Goal: Information Seeking & Learning: Learn about a topic

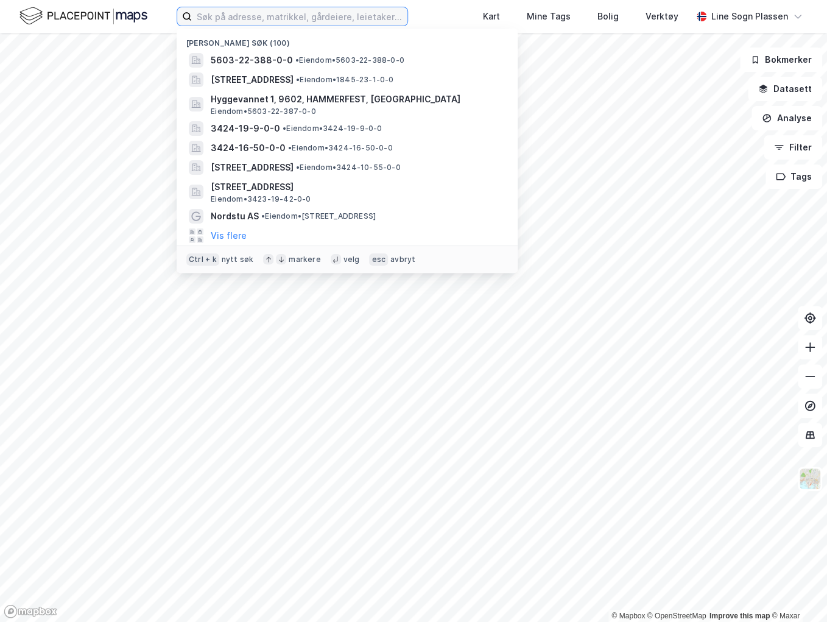
click at [246, 21] on input at bounding box center [300, 16] width 216 height 18
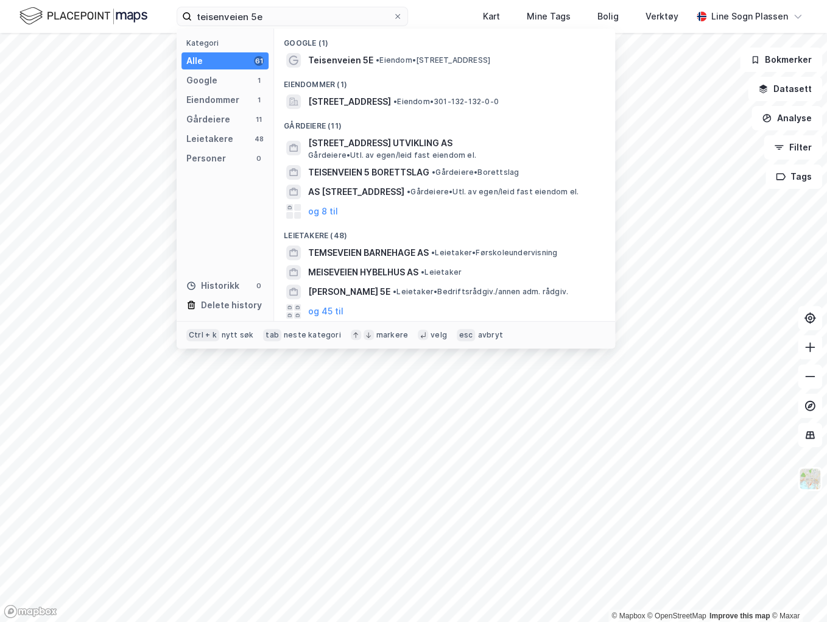
click at [421, 56] on span "• Eiendom • Teisenveien 5E, 0664 Oslo" at bounding box center [433, 60] width 114 height 10
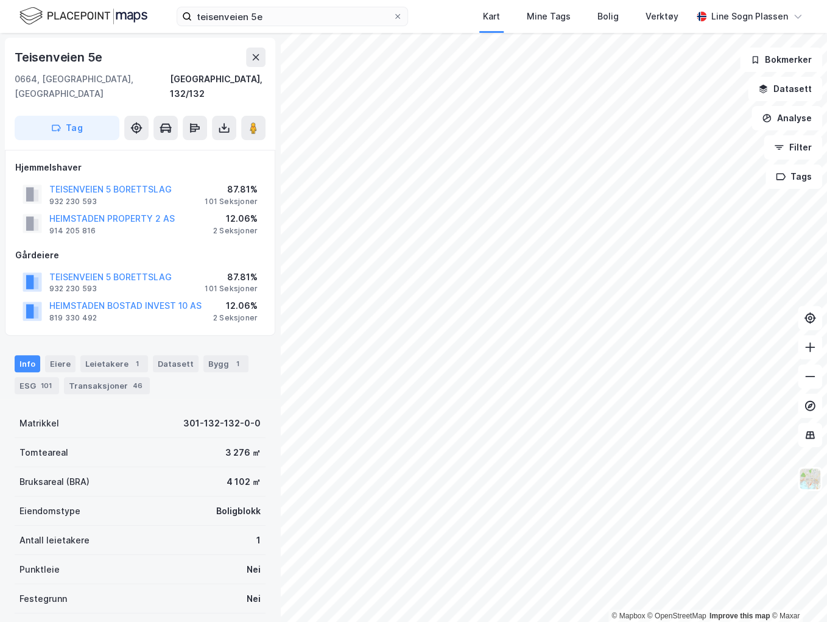
click at [96, 377] on div "Transaksjoner 46" at bounding box center [107, 385] width 86 height 17
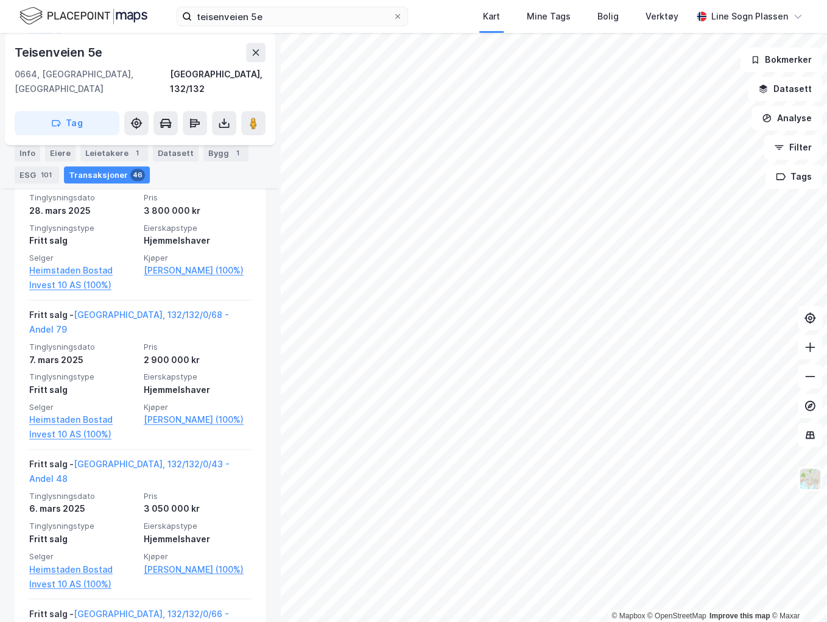
scroll to position [2582, 0]
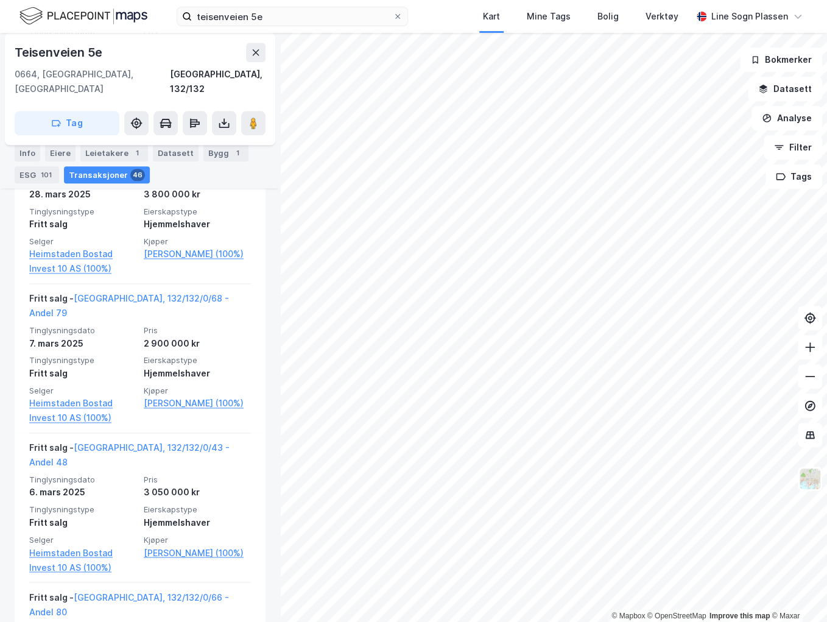
click at [61, 153] on div "Eiere" at bounding box center [60, 153] width 30 height 17
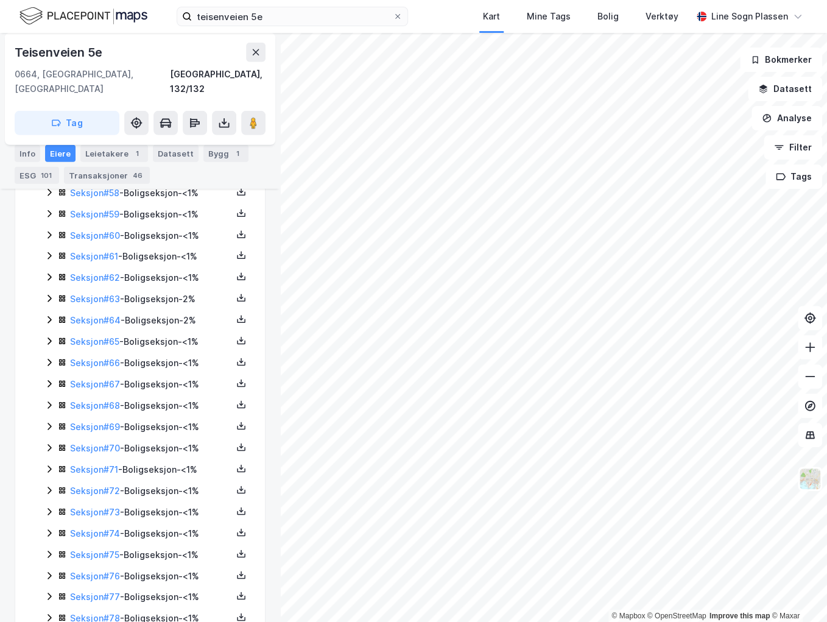
scroll to position [1510, 0]
click at [47, 485] on icon at bounding box center [49, 490] width 10 height 10
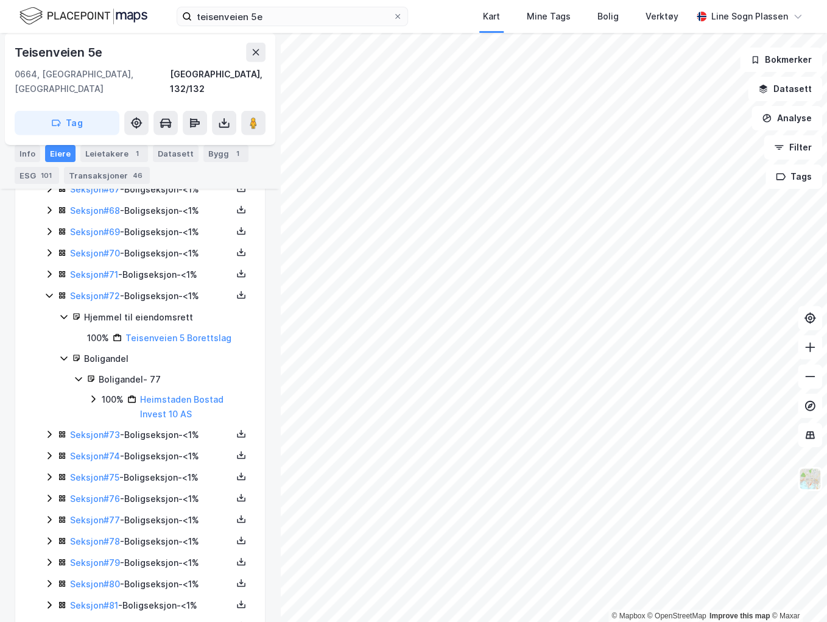
scroll to position [1705, 0]
click at [165, 335] on link "Teisenveien 5 Borettslag" at bounding box center [178, 337] width 106 height 10
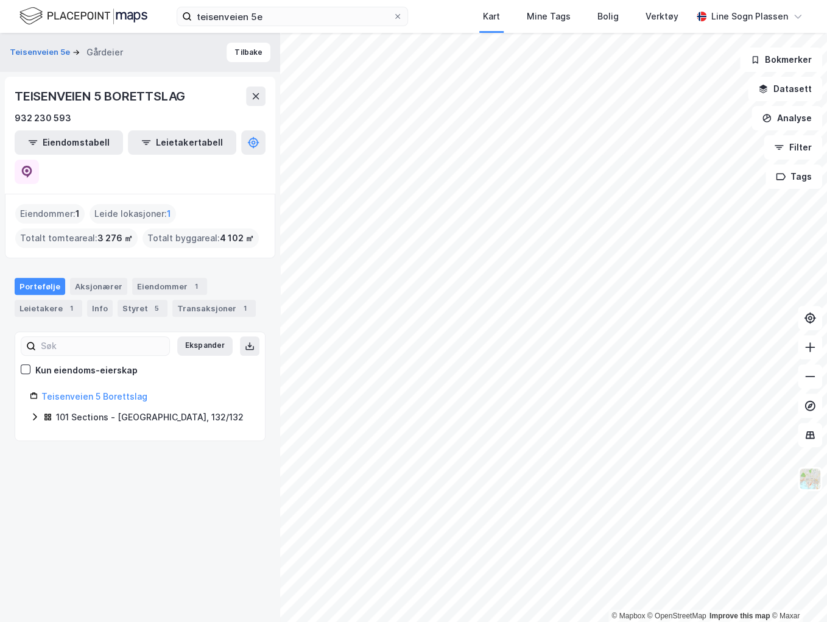
click at [35, 413] on icon at bounding box center [35, 416] width 4 height 7
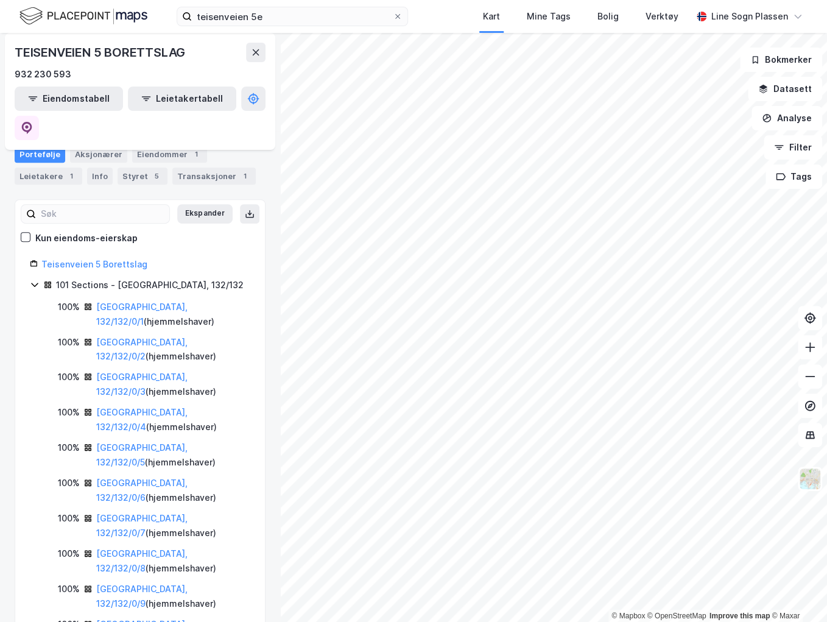
scroll to position [146, 0]
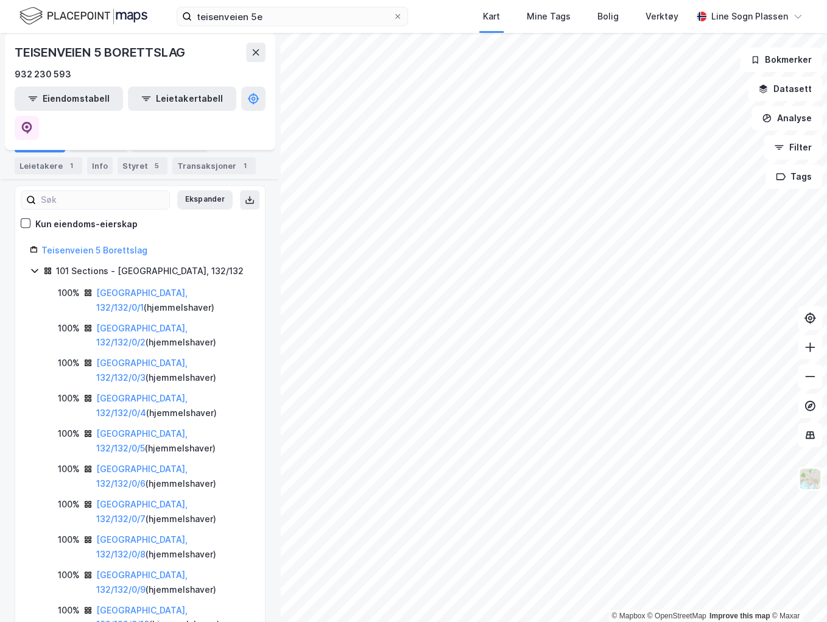
click at [105, 287] on link "Oslo, 132/132/0/1" at bounding box center [141, 299] width 91 height 25
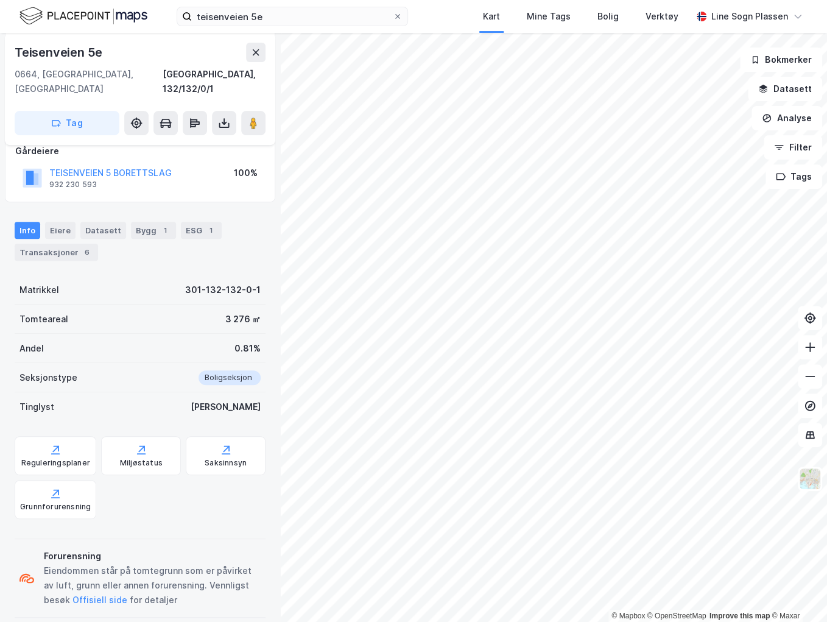
scroll to position [27, 0]
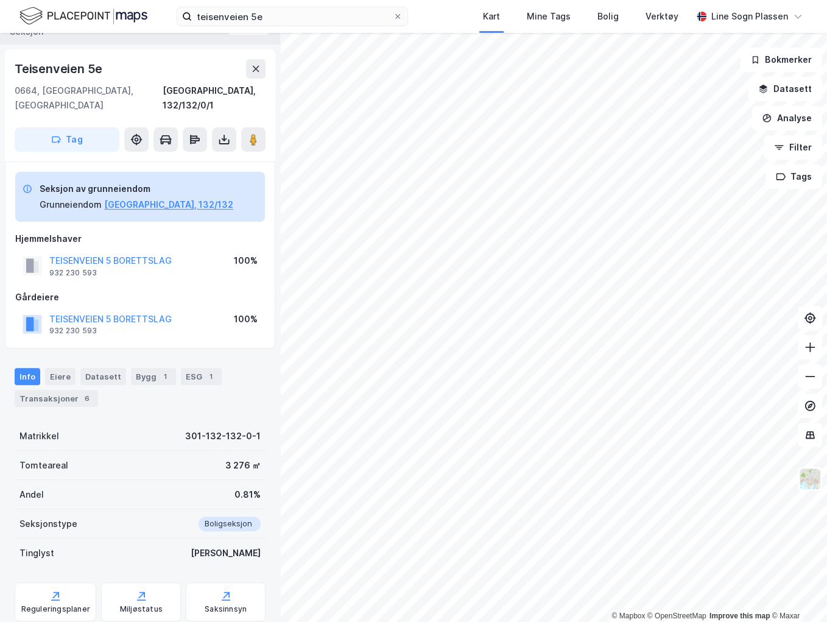
click at [51, 390] on div "Transaksjoner 6" at bounding box center [56, 398] width 83 height 17
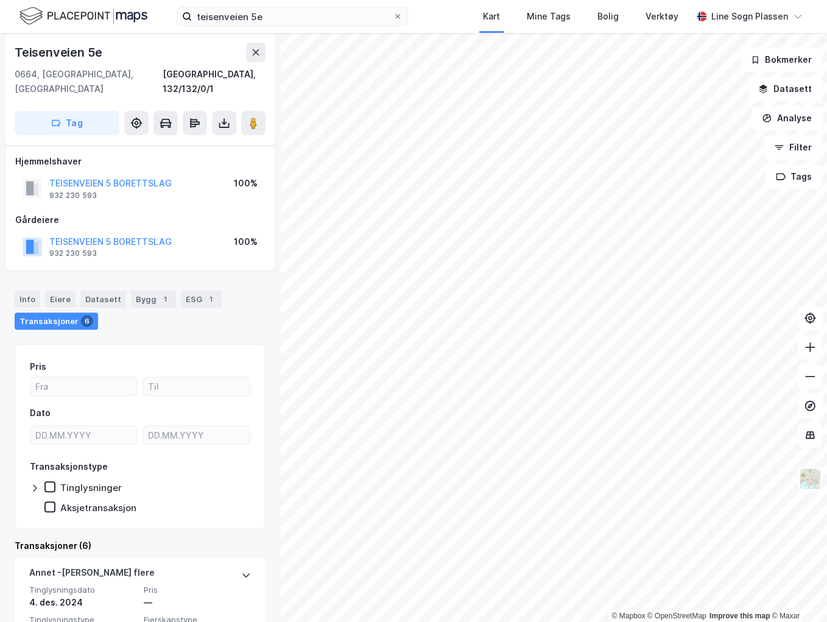
scroll to position [40, 0]
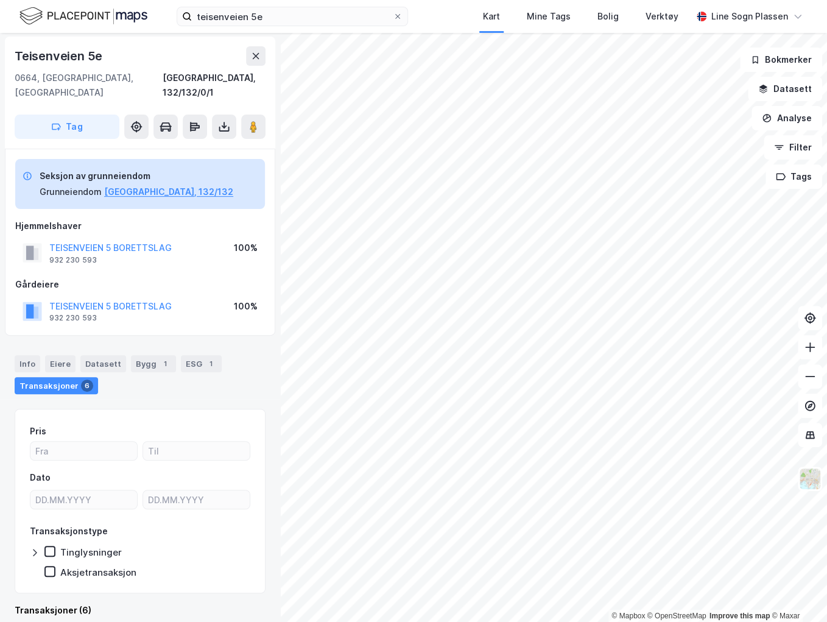
click at [0, 0] on button "TEISENVEIEN 5 BORETTSLAG" at bounding box center [0, 0] width 0 height 0
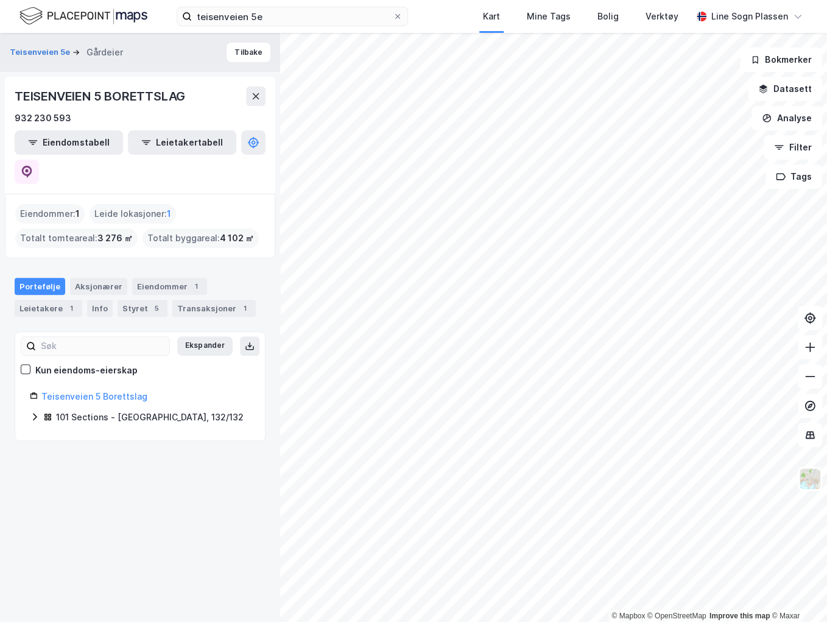
click at [186, 300] on div "Transaksjoner 1" at bounding box center [213, 308] width 83 height 17
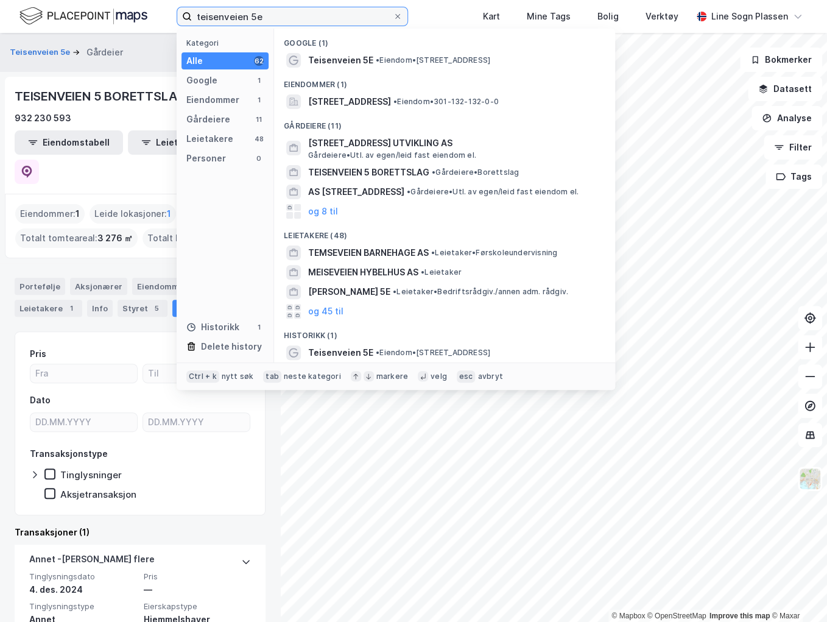
drag, startPoint x: 334, startPoint y: 22, endPoint x: 65, endPoint y: 18, distance: 268.6
click at [65, 18] on div "teisenveien 5e Kategori Alle 62 Google 1 Eiendommer 1 Gårdeiere 11 Leietakere 4…" at bounding box center [413, 16] width 827 height 33
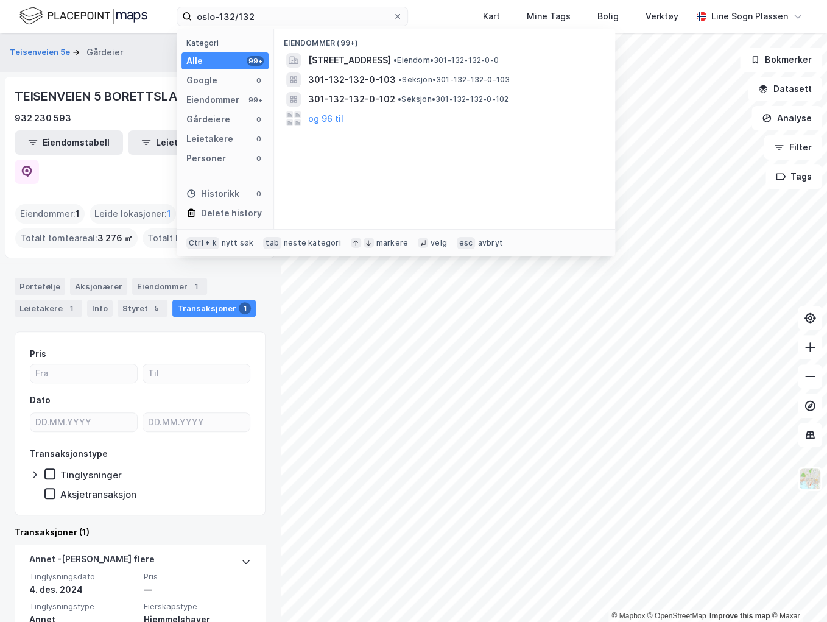
click at [321, 63] on span "Teisenveien 5E, 0664, OSLO, OSLO" at bounding box center [349, 60] width 83 height 15
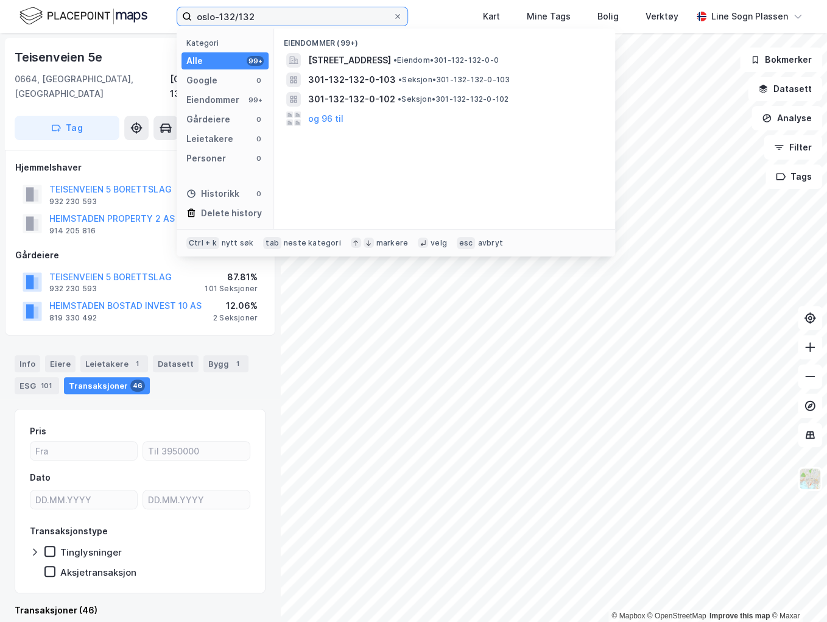
drag, startPoint x: 279, startPoint y: 21, endPoint x: 135, endPoint y: 28, distance: 143.9
click at [135, 28] on div "oslo-132/132 Kategori Alle 99+ Google 0 Eiendommer 99+ Gårdeiere 0 Leietakere 0…" at bounding box center [413, 16] width 827 height 33
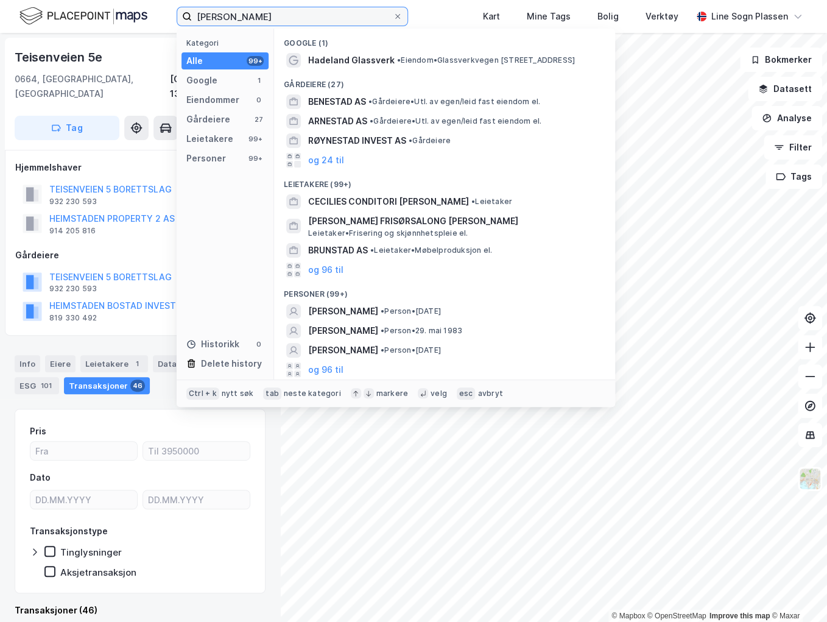
drag, startPoint x: 290, startPoint y: 22, endPoint x: 132, endPoint y: 20, distance: 158.3
click at [132, 20] on div "cecilie Brynestad Kategori Alle 99+ Google 1 Eiendommer 0 Gårdeiere 27 Leietake…" at bounding box center [413, 16] width 827 height 33
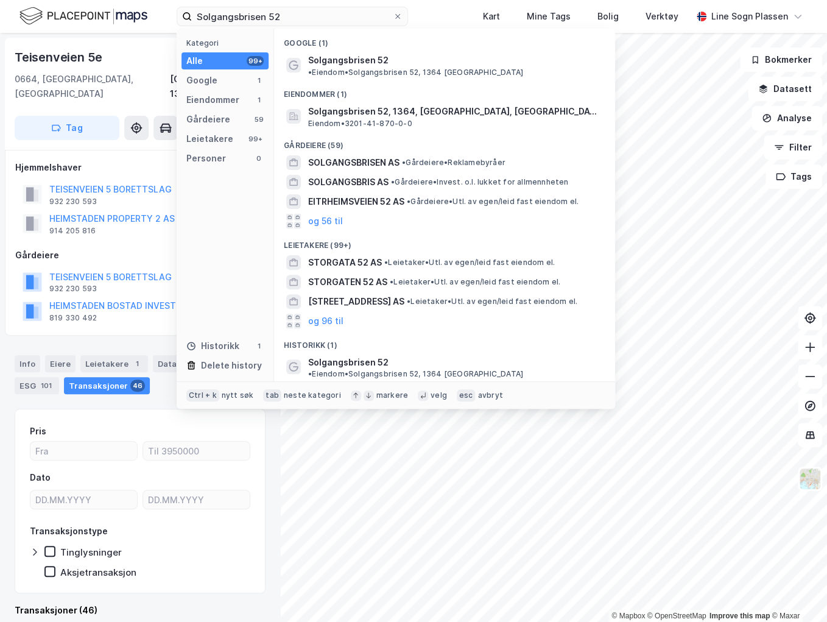
click at [411, 53] on div "Solgangsbrisen 52 • Eiendom • Solgangsbrisen 52, 1364 Fornebu" at bounding box center [455, 65] width 295 height 24
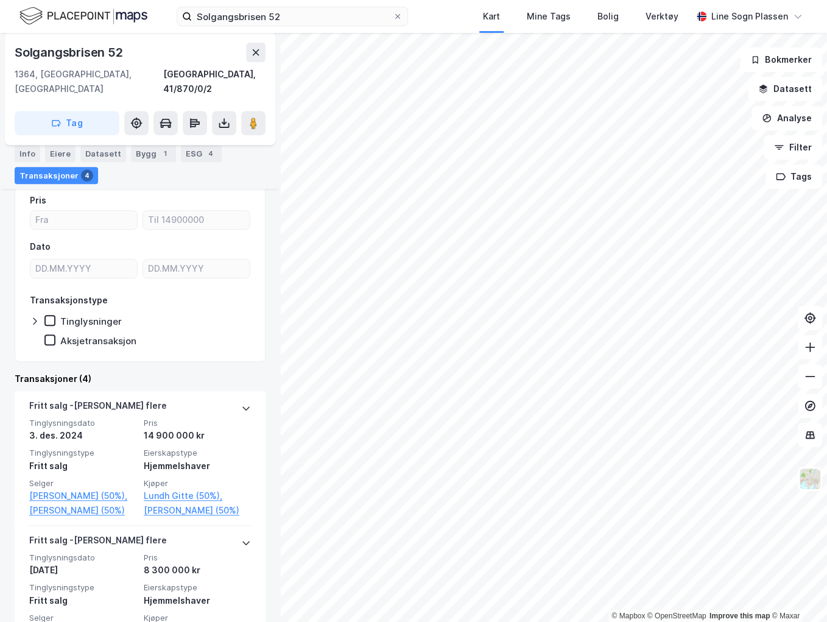
scroll to position [244, 0]
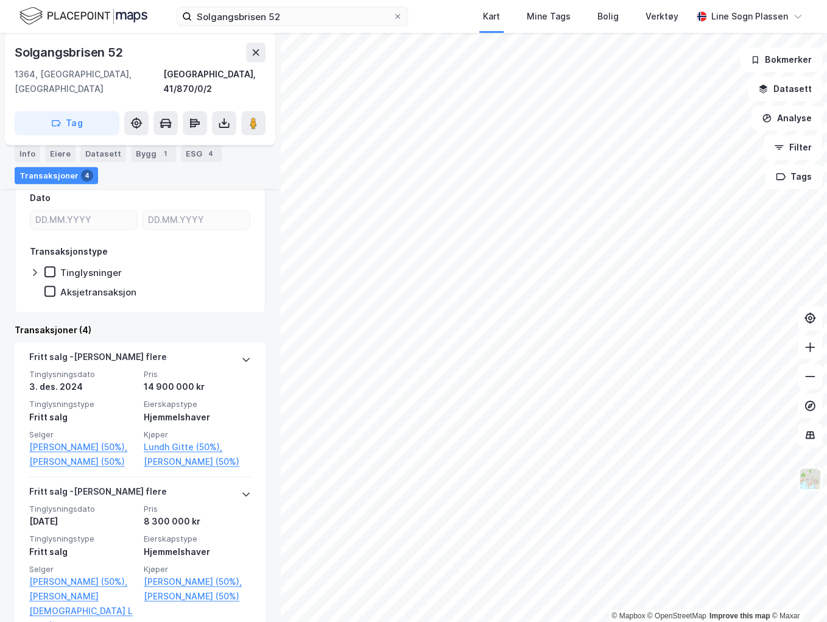
click at [54, 440] on link "Brynestad Cecilie B (50%)," at bounding box center [82, 447] width 107 height 15
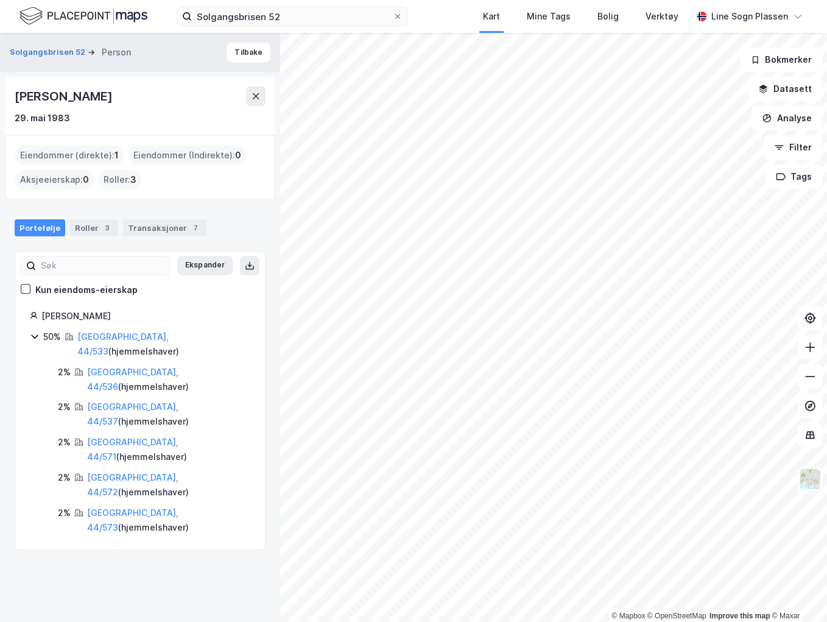
click at [95, 367] on link "Bærum, 44/536" at bounding box center [132, 379] width 91 height 25
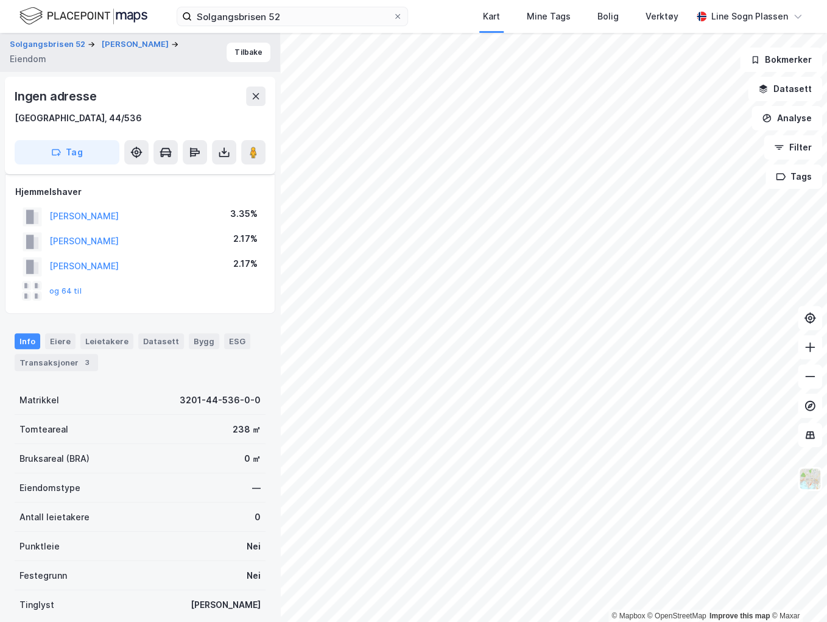
scroll to position [139, 0]
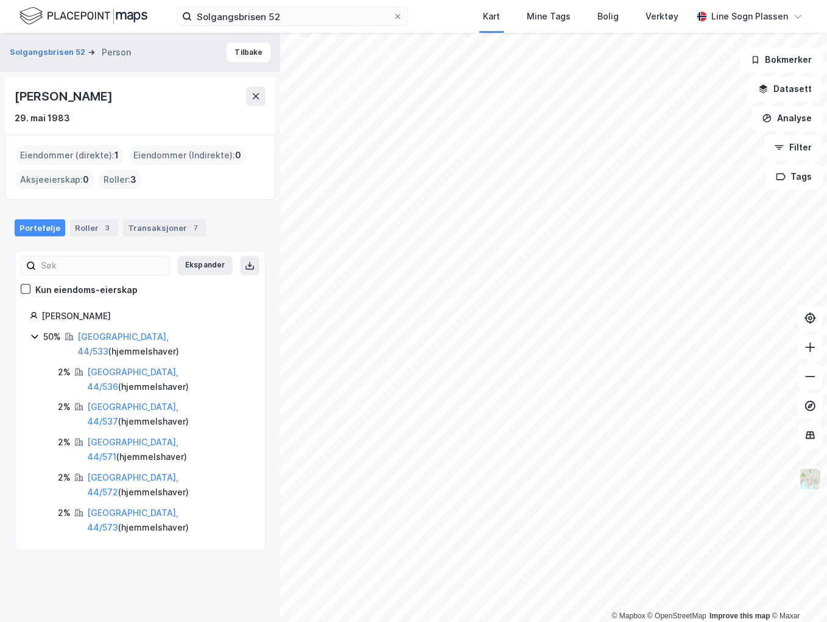
click at [123, 331] on link "Bærum, 44/533" at bounding box center [122, 343] width 91 height 25
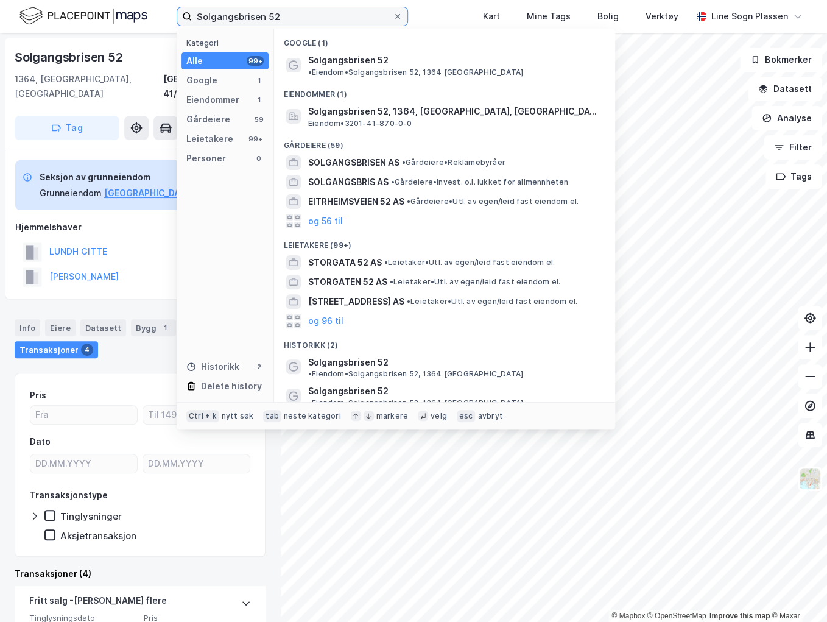
drag, startPoint x: 323, startPoint y: 15, endPoint x: 153, endPoint y: 20, distance: 170.0
click at [153, 20] on div "Solgangsbrisen 52 Kategori Alle 99+ Google 1 Eiendommer 1 Gårdeiere 59 Leietake…" at bounding box center [413, 16] width 827 height 33
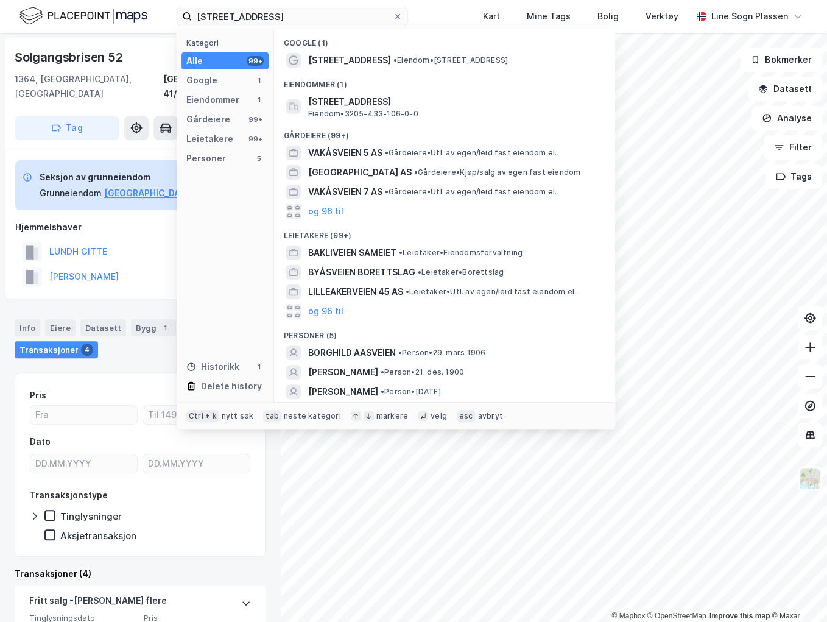
click at [502, 51] on div "Bakåsveien 45 • Eiendom • Bakåsveien 45, 1900 Fetsund" at bounding box center [444, 60] width 321 height 19
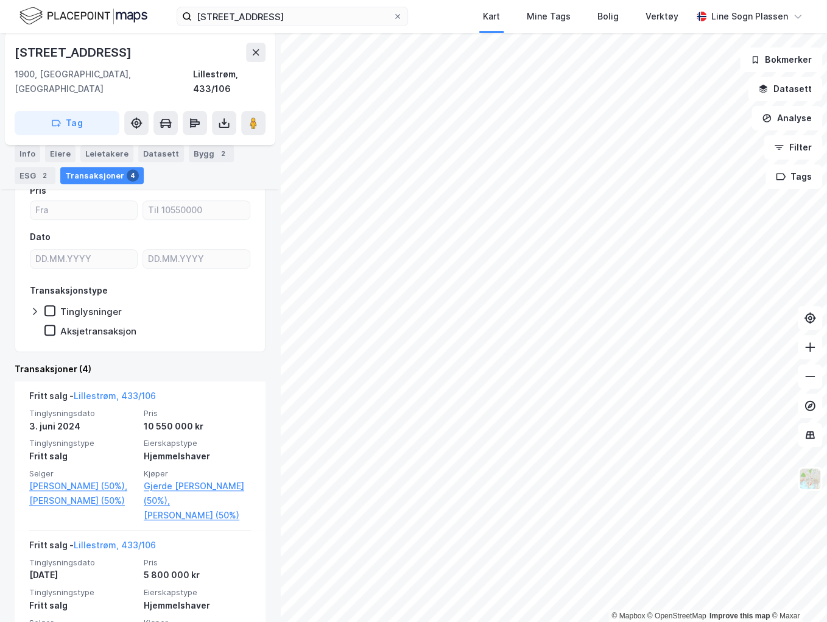
scroll to position [146, 0]
click at [85, 492] on link "Schie Thomas (50%)" at bounding box center [82, 499] width 107 height 15
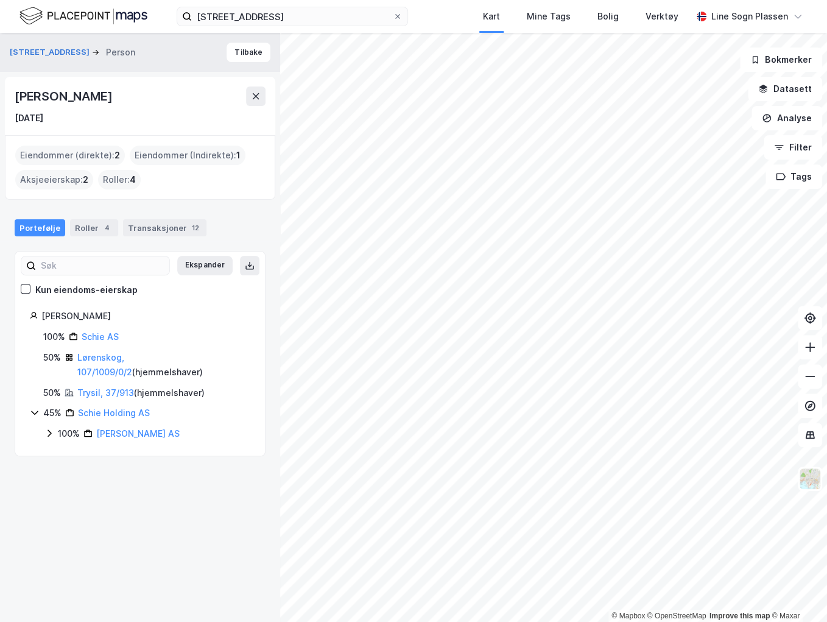
click at [132, 353] on link "Lørenskog, 107/1009/0/2" at bounding box center [104, 364] width 55 height 25
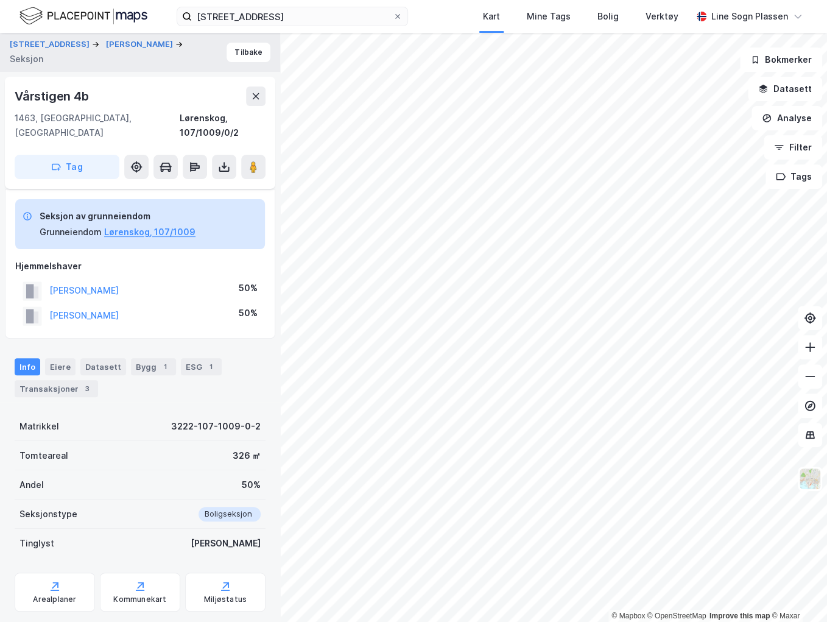
scroll to position [63, 0]
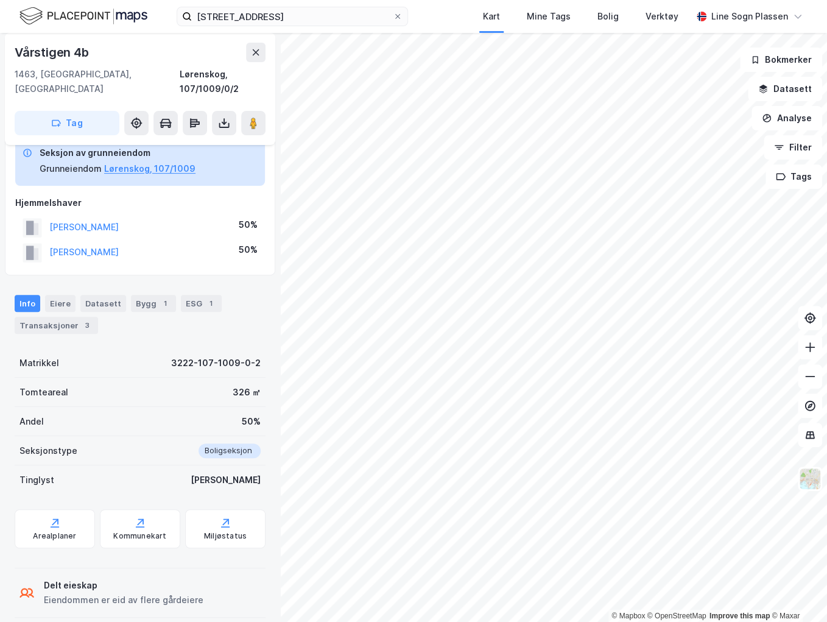
click at [81, 319] on div "3" at bounding box center [87, 325] width 12 height 12
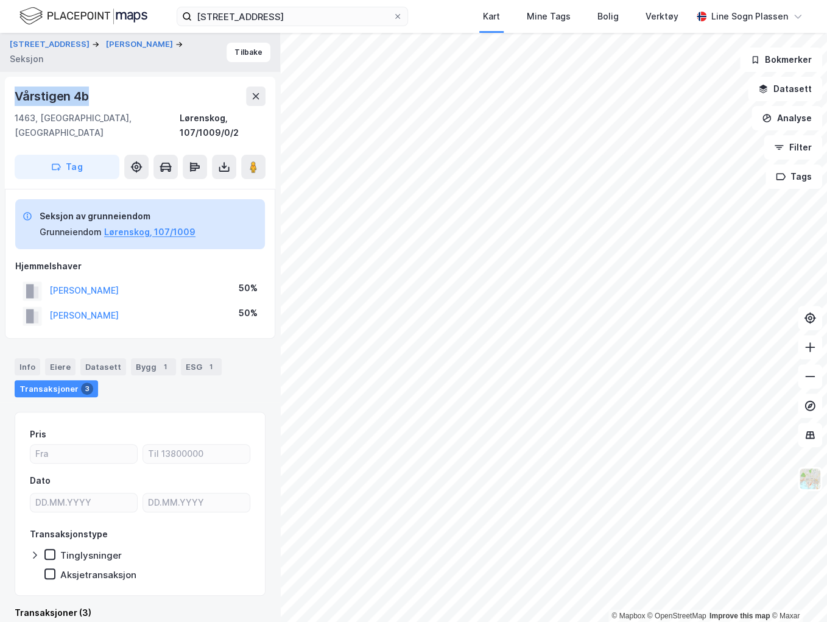
drag, startPoint x: 100, startPoint y: 94, endPoint x: 15, endPoint y: 97, distance: 85.3
click at [15, 97] on div "Vårstigen 4b" at bounding box center [140, 95] width 251 height 19
copy div "Vårstigen 4b"
click at [0, 0] on button "SCHIE THOMAS" at bounding box center [0, 0] width 0 height 0
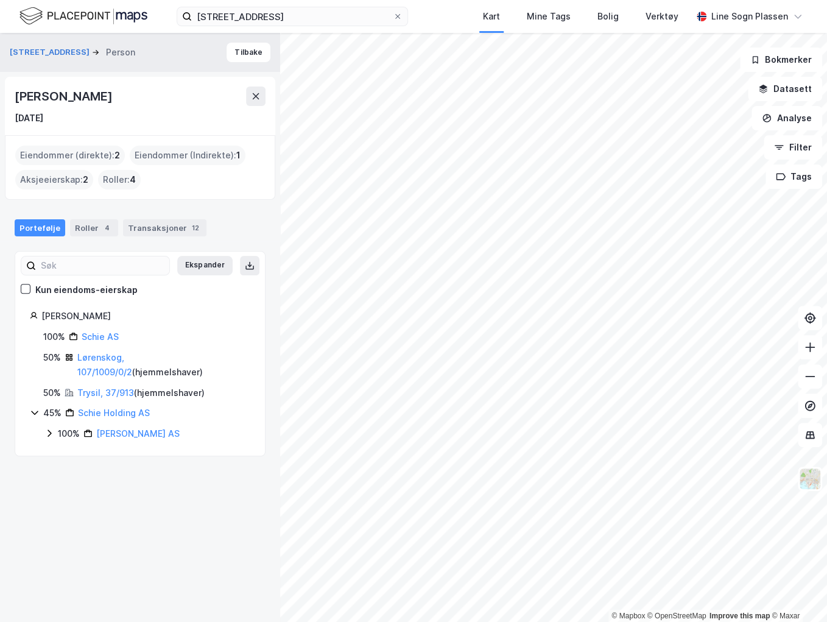
click at [111, 358] on link "Lørenskog, 107/1009/0/2" at bounding box center [104, 364] width 55 height 25
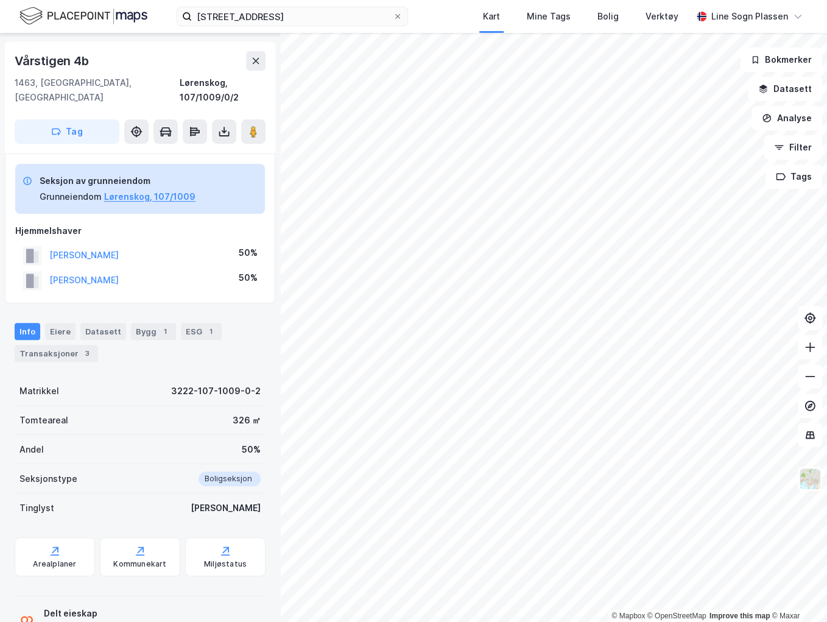
scroll to position [50, 0]
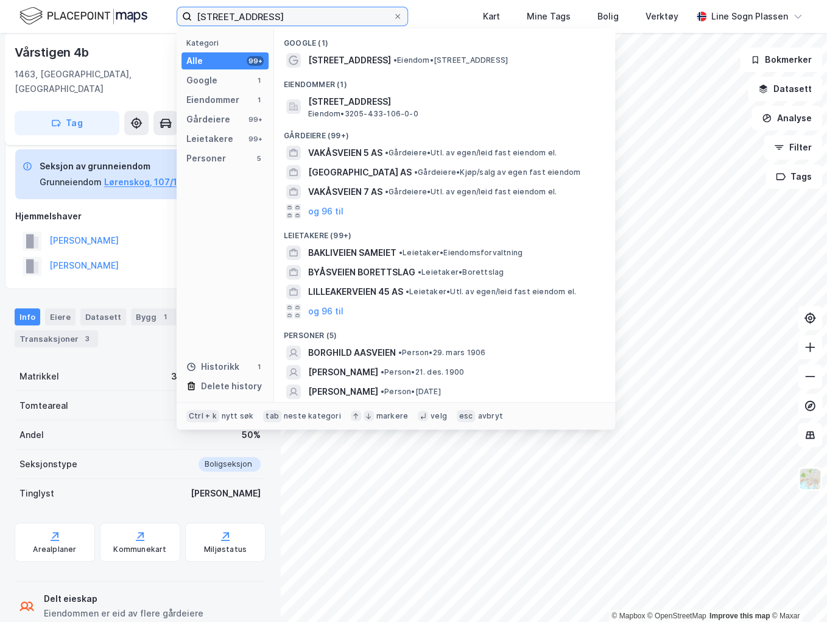
drag, startPoint x: 283, startPoint y: 22, endPoint x: 136, endPoint y: 20, distance: 146.1
click at [136, 20] on div "bakåsveien 45 Kategori Alle 99+ Google 1 Eiendommer 1 Gårdeiere 99+ Leietakere …" at bounding box center [413, 16] width 827 height 33
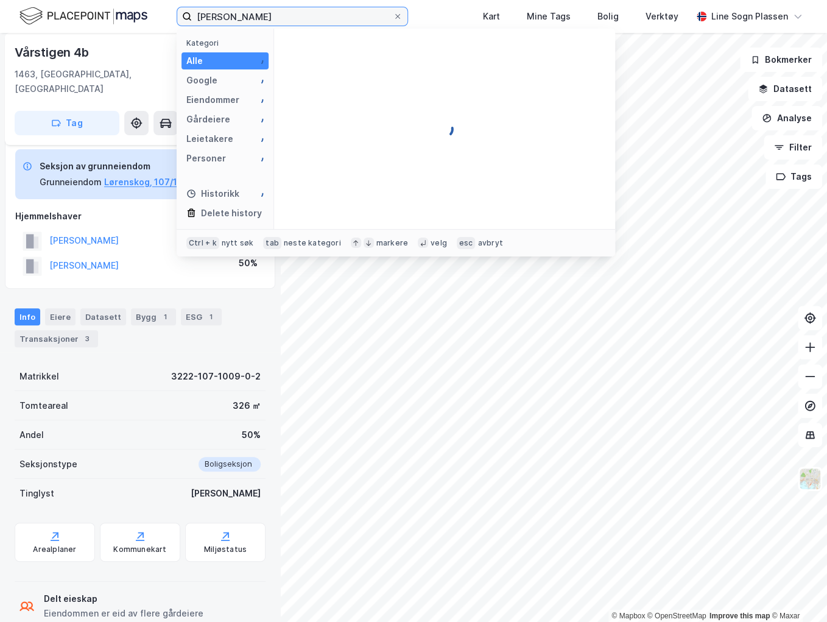
type input "simon miller"
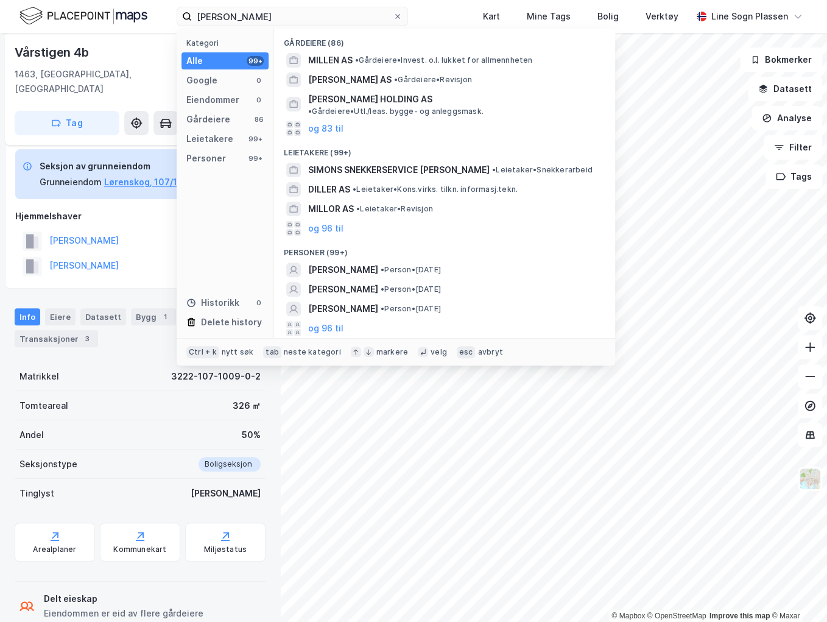
click at [320, 321] on button "og 96 til" at bounding box center [325, 328] width 35 height 15
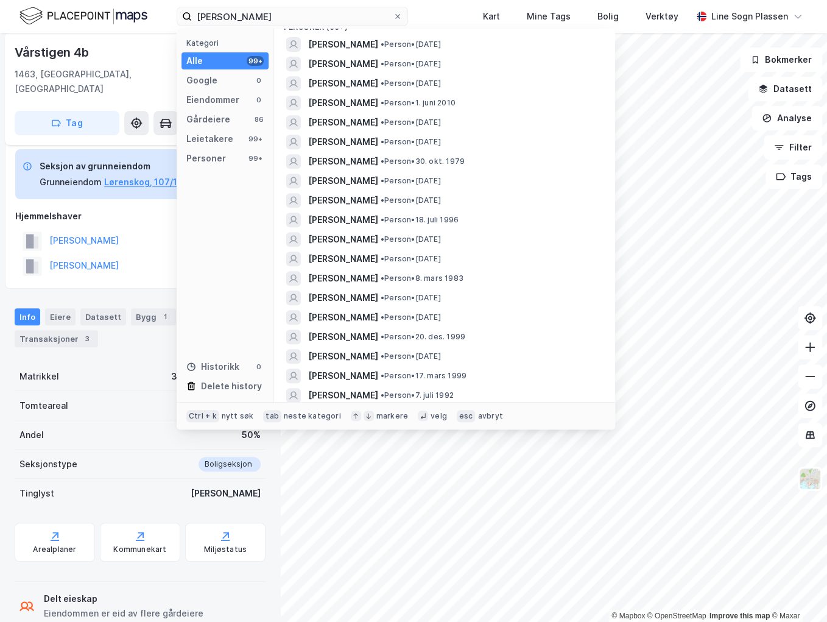
scroll to position [244, 0]
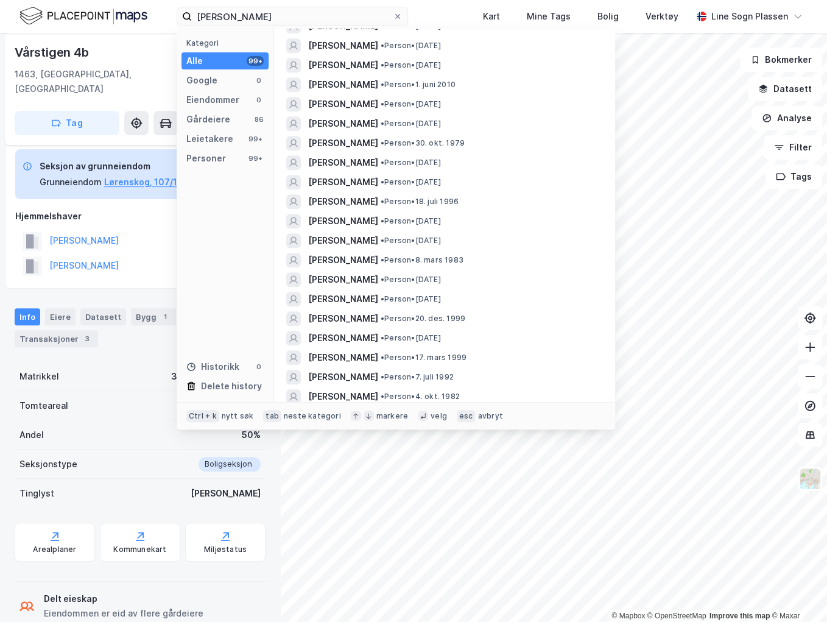
click at [465, 314] on span "• Person • 20. des. 1999" at bounding box center [423, 319] width 85 height 10
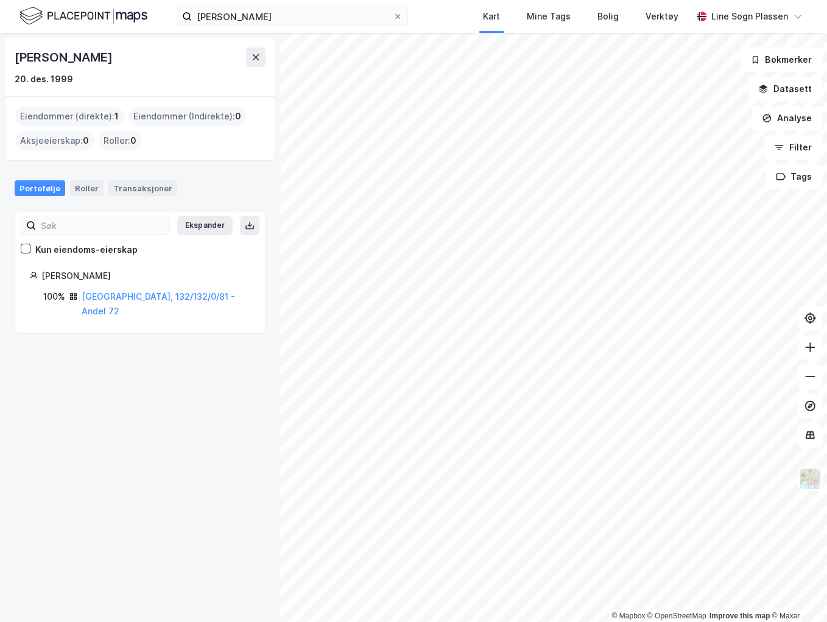
click at [150, 297] on link "Oslo, 132/132/0/81 - Andel 72" at bounding box center [158, 303] width 153 height 25
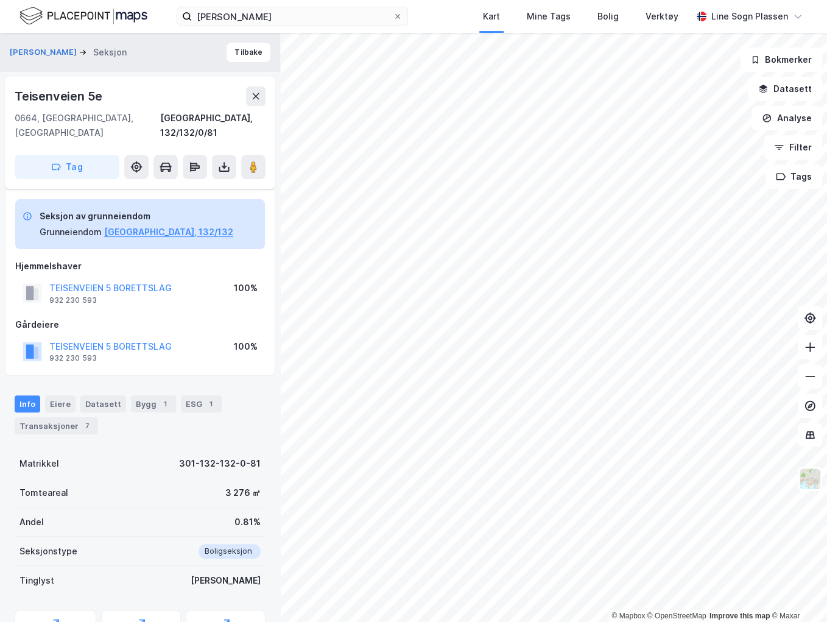
scroll to position [50, 0]
